Goal: Task Accomplishment & Management: Complete application form

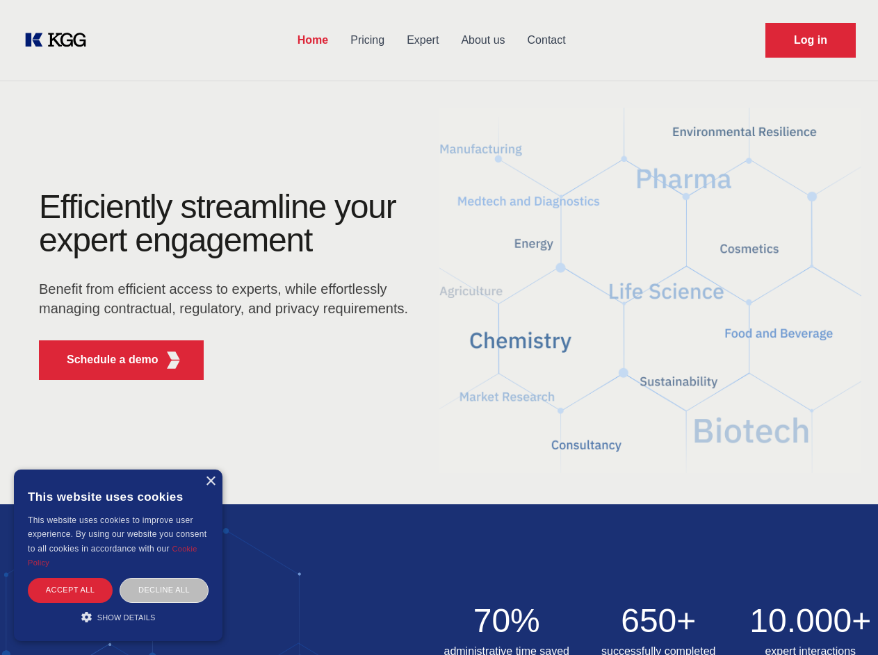
click at [439, 327] on div "Efficiently streamline your expert engagement Benefit from efficient access to …" at bounding box center [228, 290] width 423 height 201
click at [104, 360] on p "Schedule a demo" at bounding box center [113, 360] width 92 height 17
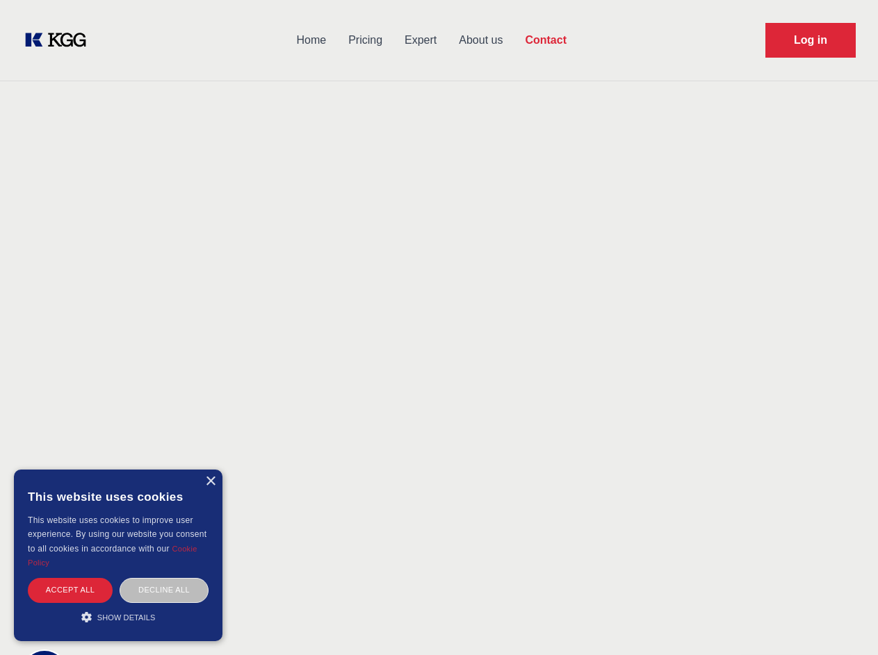
click at [210, 482] on div "× This website uses cookies This website uses cookies to improve user experienc…" at bounding box center [118, 556] width 209 height 172
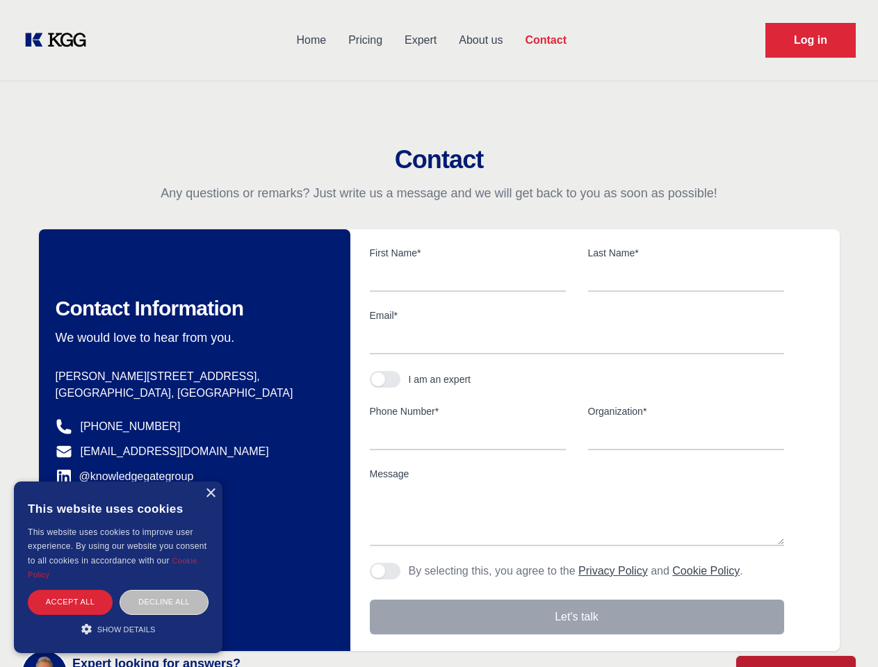
click at [70, 590] on div "Accept all" at bounding box center [70, 602] width 85 height 24
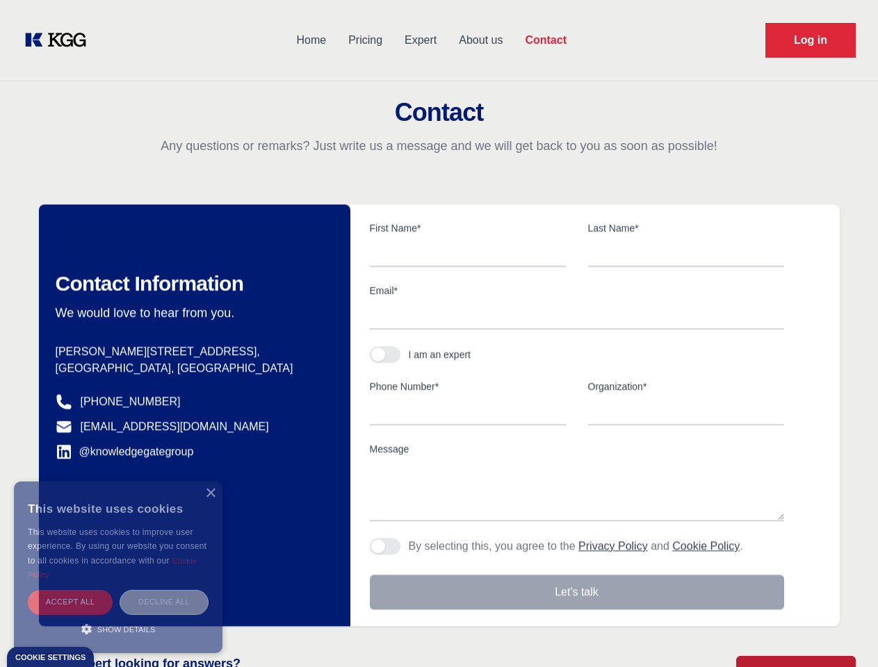
click at [164, 590] on div "Decline all" at bounding box center [164, 602] width 89 height 24
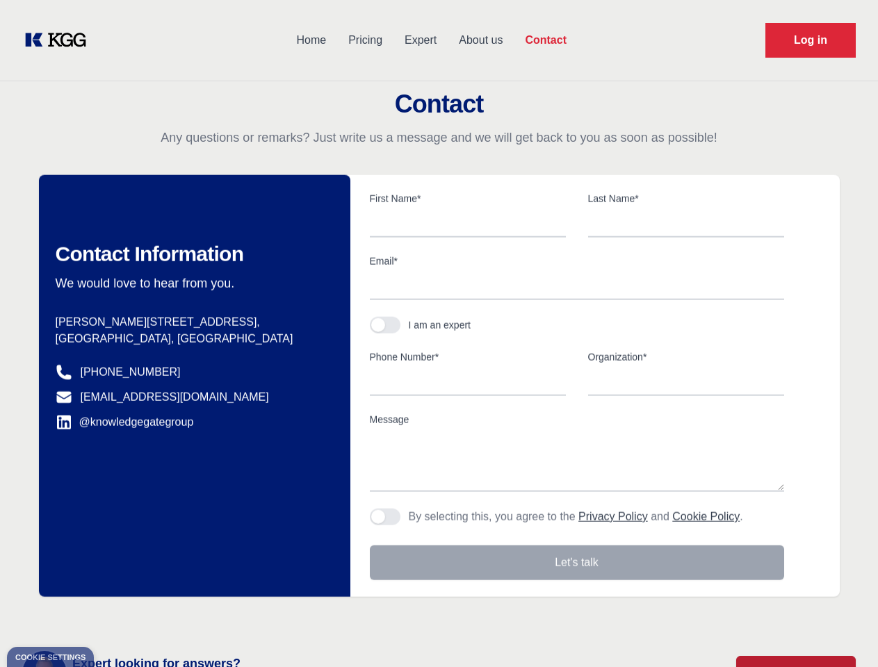
click at [118, 617] on main "Contact Any questions or remarks? Just write us a message and we will get back …" at bounding box center [439, 362] width 878 height 724
